Goal: Task Accomplishment & Management: Complete application form

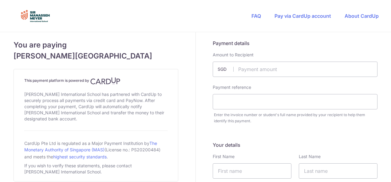
click at [256, 66] on input "text" at bounding box center [294, 69] width 165 height 15
type input "550.46"
click at [279, 67] on input "text" at bounding box center [294, 69] width 165 height 15
type input "550.46"
click at [233, 96] on input "text" at bounding box center [294, 101] width 165 height 15
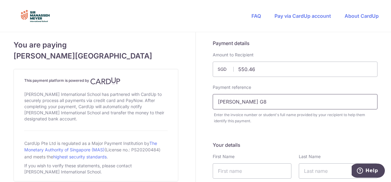
scroll to position [69, 0]
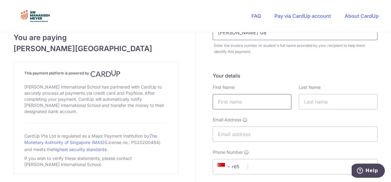
type input "[PERSON_NAME] G8"
click at [243, 103] on input "text" at bounding box center [251, 101] width 79 height 15
type input "Mahesh"
click at [302, 104] on input "text" at bounding box center [337, 101] width 79 height 15
type input "Pawanaskar"
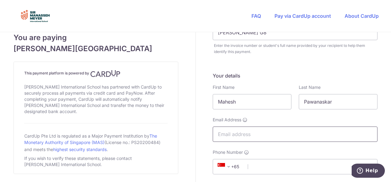
click at [237, 135] on input "Email Address" at bounding box center [294, 134] width 165 height 15
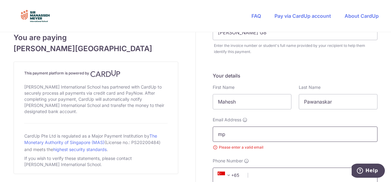
type input "mp"
click at [267, 174] on input "Phone Number" at bounding box center [294, 175] width 165 height 15
type input "97670605"
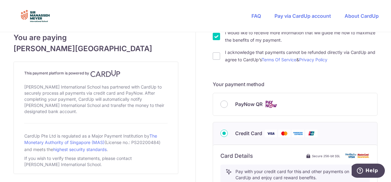
scroll to position [220, 0]
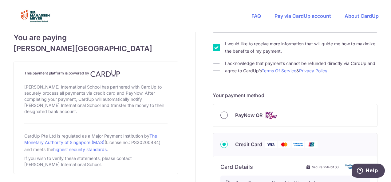
click at [220, 115] on input "PayNow QR" at bounding box center [223, 115] width 7 height 7
radio input "true"
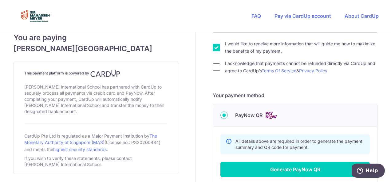
click at [216, 69] on input "I acknowledge that payments cannot be refunded directly via CardUp and agree to…" at bounding box center [215, 67] width 7 height 7
checkbox input "true"
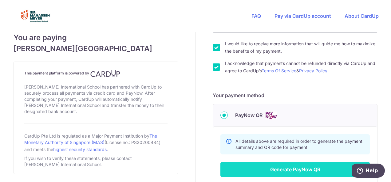
click at [292, 166] on button "Generate PayNow QR" at bounding box center [294, 169] width 149 height 15
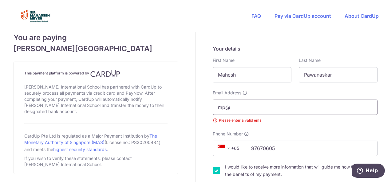
type input "[EMAIL_ADDRESS][DOMAIN_NAME]"
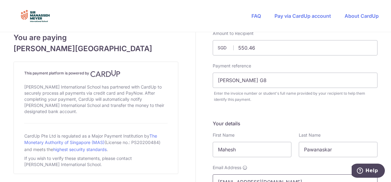
scroll to position [0, 0]
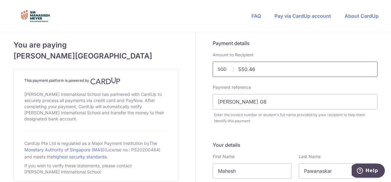
click at [261, 65] on input "550.46" at bounding box center [294, 69] width 165 height 15
type input "5"
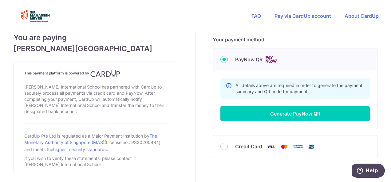
scroll to position [291, 0]
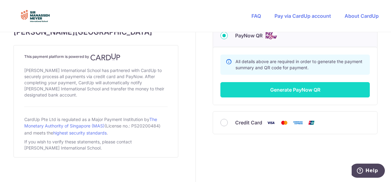
type input "600.00"
click at [313, 88] on button "Generate PayNow QR" at bounding box center [294, 89] width 149 height 15
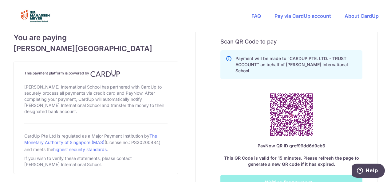
scroll to position [337, 0]
